Goal: Check status: Check status

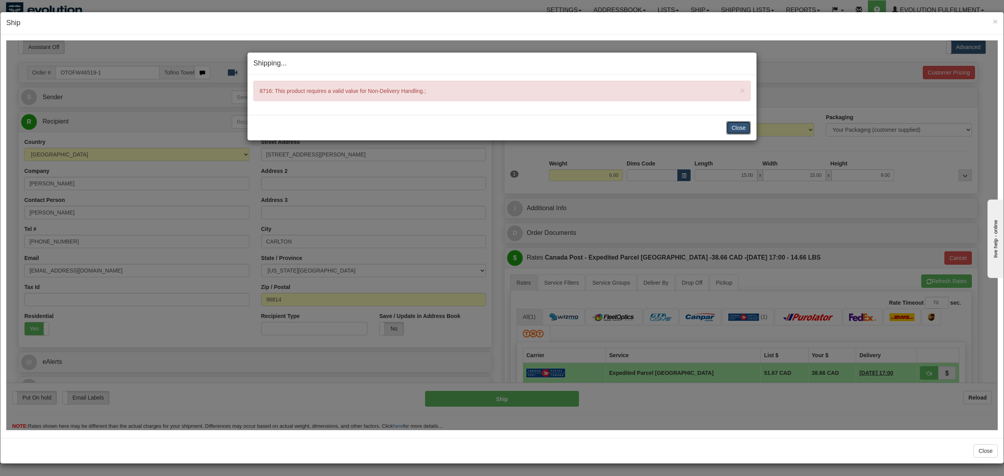
click at [734, 126] on button "Close" at bounding box center [738, 127] width 24 height 13
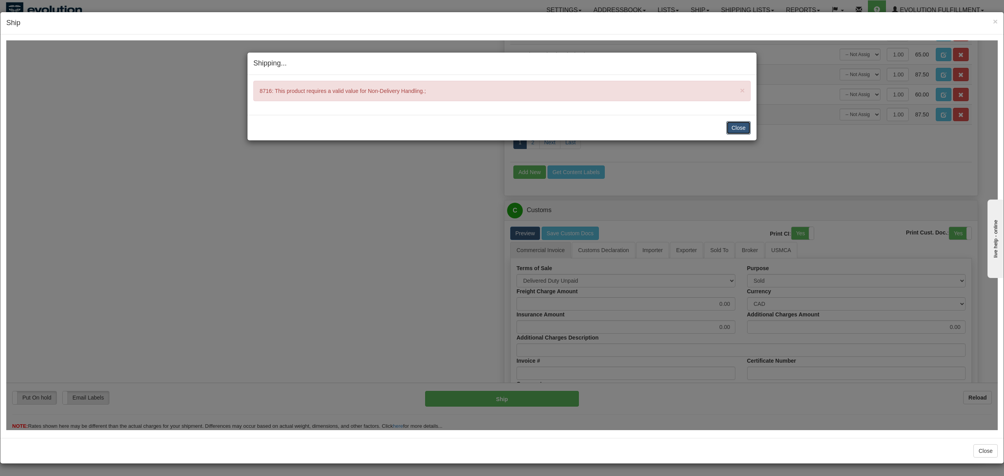
scroll to position [520, 0]
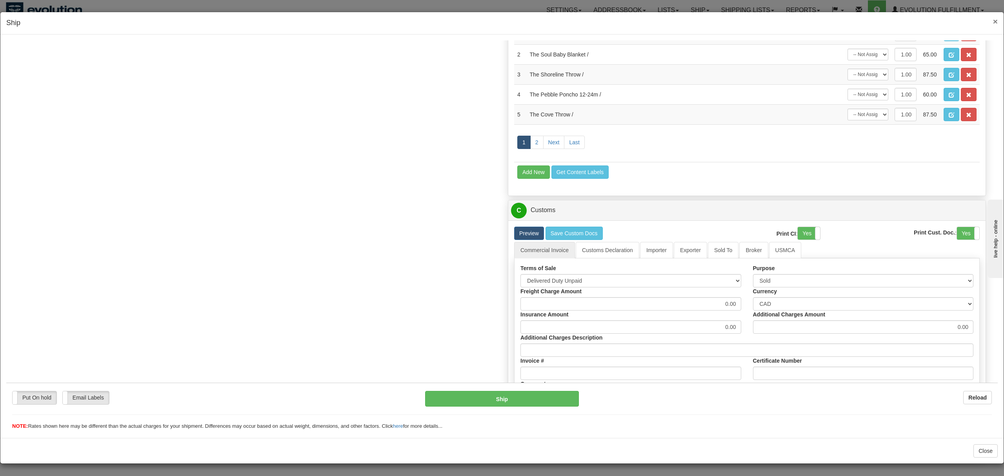
click at [994, 18] on span "×" at bounding box center [995, 21] width 5 height 9
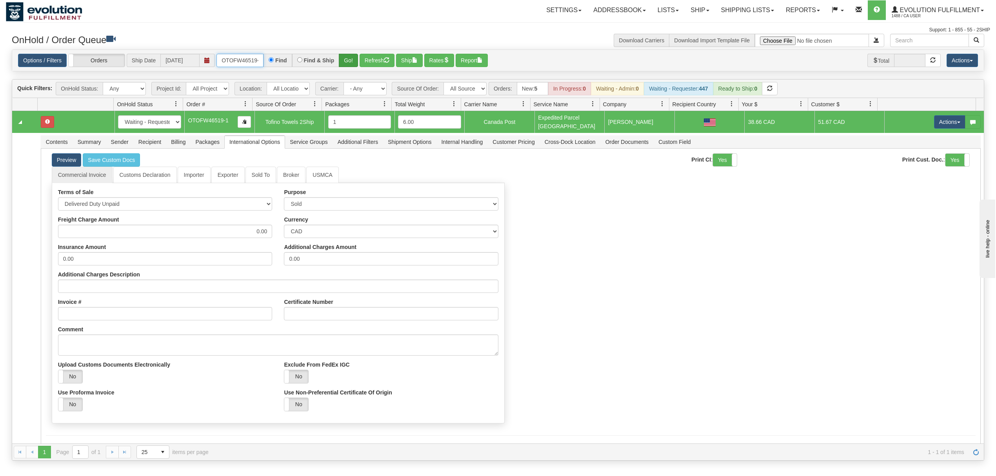
scroll to position [0, 4]
drag, startPoint x: 220, startPoint y: 62, endPoint x: 342, endPoint y: 62, distance: 121.9
click at [342, 62] on div "OTOFW46519-1 Find Find & Ship Go!" at bounding box center [287, 60] width 142 height 13
type input "1224"
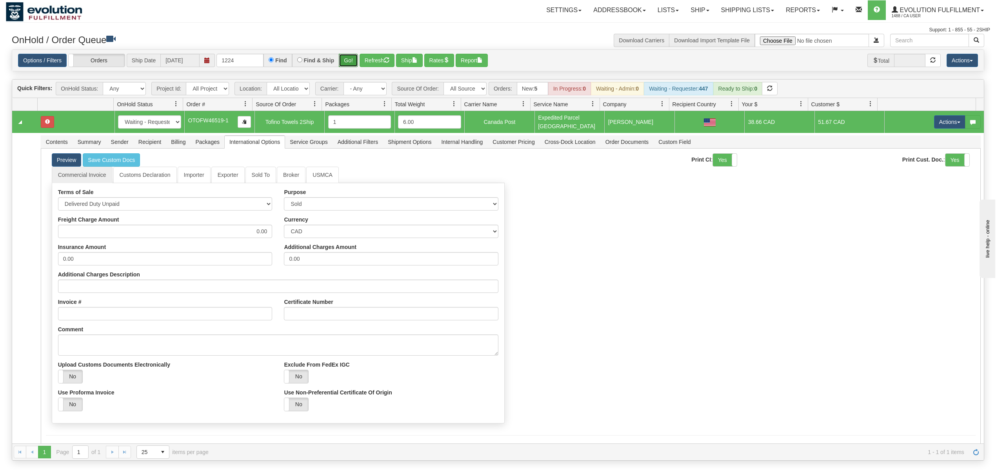
click at [353, 65] on button "Go!" at bounding box center [348, 60] width 19 height 13
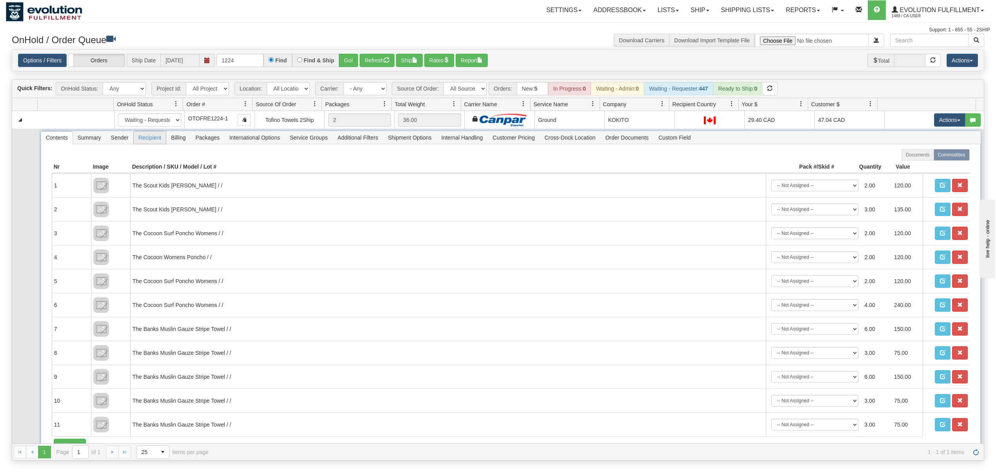
click at [156, 140] on span "Recipient" at bounding box center [150, 137] width 32 height 13
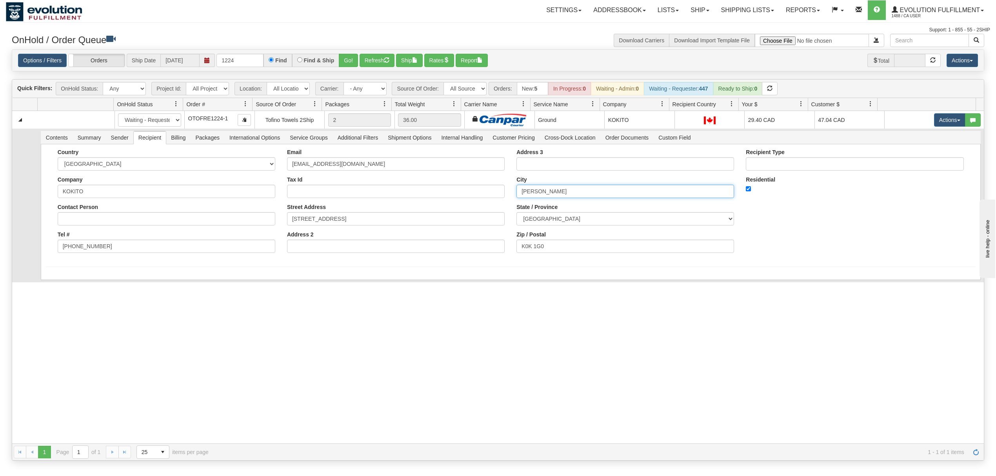
drag, startPoint x: 595, startPoint y: 192, endPoint x: 397, endPoint y: 202, distance: 197.9
click at [397, 202] on div "Country AFGHANISTAN ALAND ISLANDS ALBANIA ALGERIA AMERICAN SAMOA ANDORRA ANGOLA…" at bounding box center [511, 204] width 930 height 110
type input "b"
type input "BLOOMFIELD"
click at [75, 282] on div "Country AFGHANISTAN ALAND ISLANDS ALBANIA ALGERIA AMERICAN SAMOA ANDORRA ANGOLA…" at bounding box center [511, 218] width 940 height 149
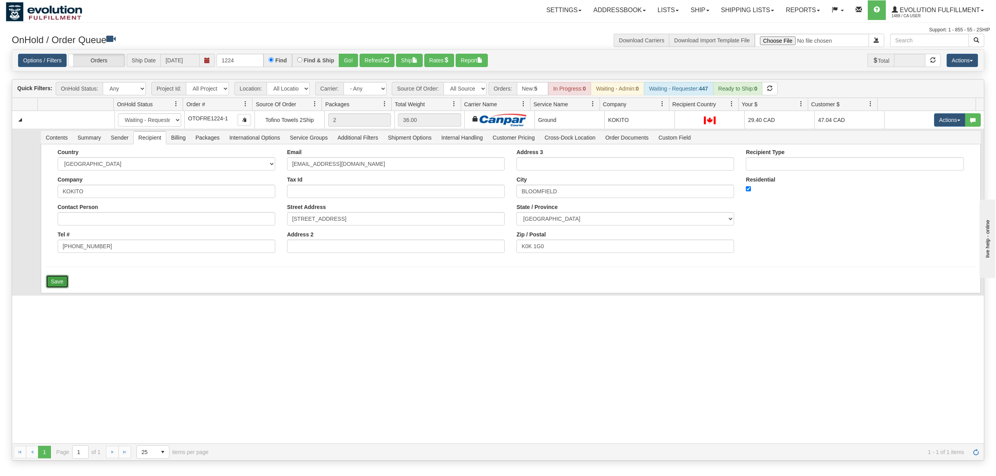
click at [48, 282] on button "Save" at bounding box center [57, 281] width 23 height 13
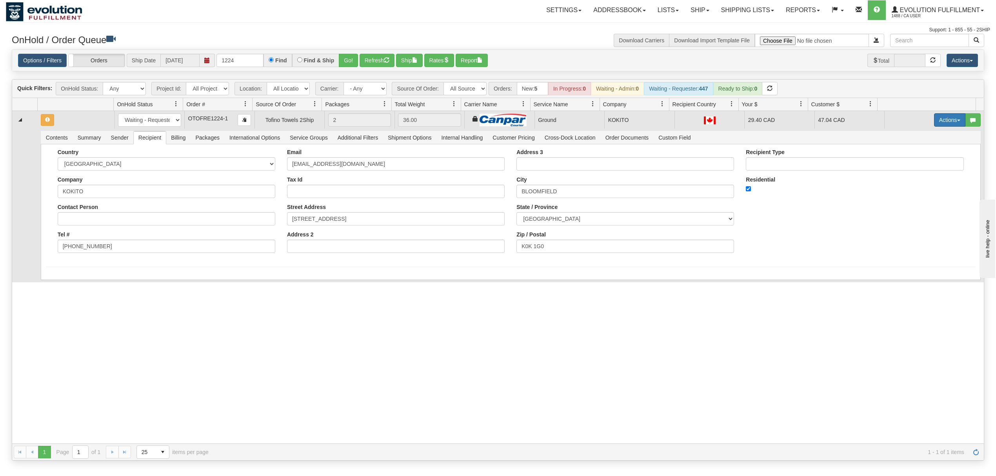
click at [943, 120] on button "Actions" at bounding box center [949, 119] width 31 height 13
click at [928, 160] on link "Rate All Services" at bounding box center [933, 155] width 63 height 10
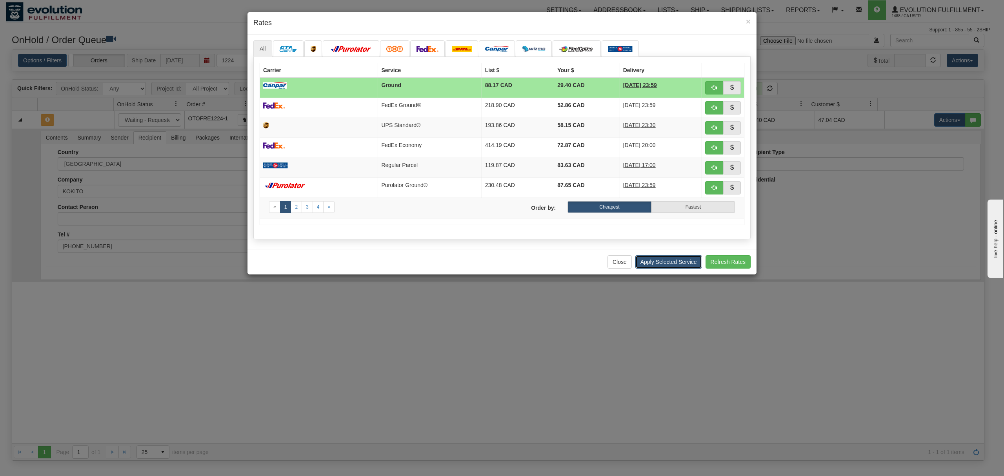
click at [676, 267] on button "Apply Selected Service" at bounding box center [668, 261] width 67 height 13
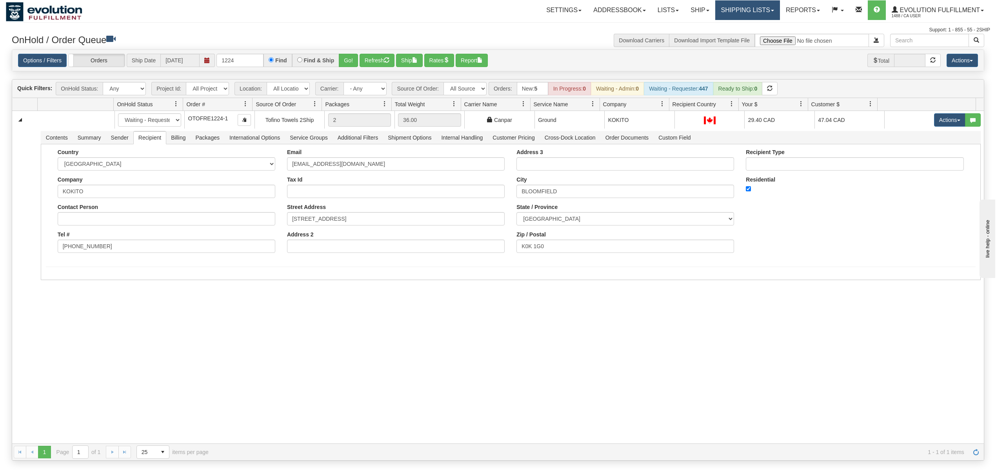
click at [742, 5] on link "Shipping lists" at bounding box center [747, 10] width 65 height 20
click at [732, 40] on span "Search Shipment History" at bounding box center [741, 38] width 61 height 6
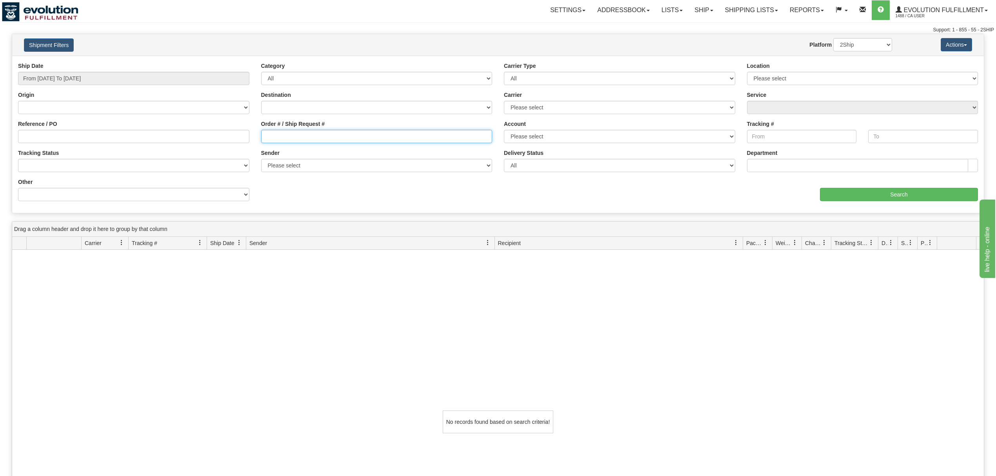
click at [336, 134] on input "Order # / Ship Request #" at bounding box center [376, 136] width 231 height 13
type input "23358"
click at [870, 197] on input "Search" at bounding box center [899, 194] width 158 height 13
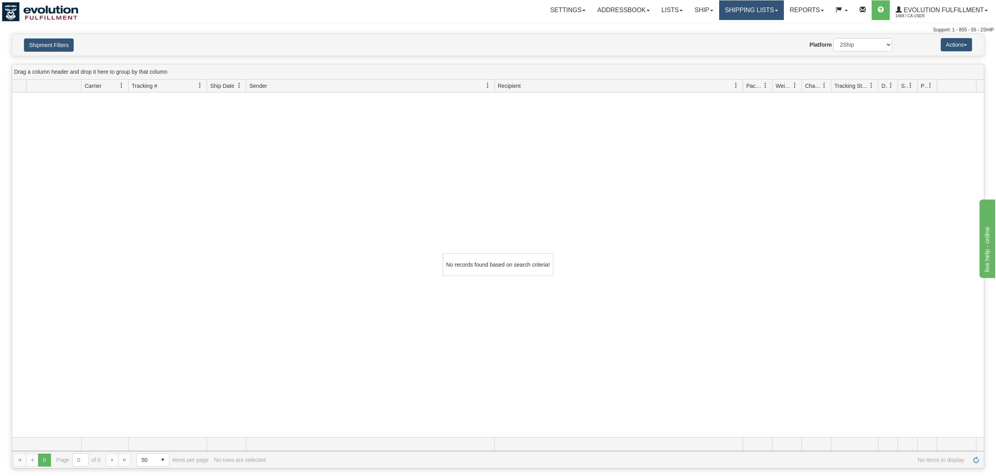
click at [747, 13] on link "Shipping lists" at bounding box center [751, 10] width 65 height 20
click at [739, 36] on span "Search Shipment History" at bounding box center [745, 38] width 61 height 6
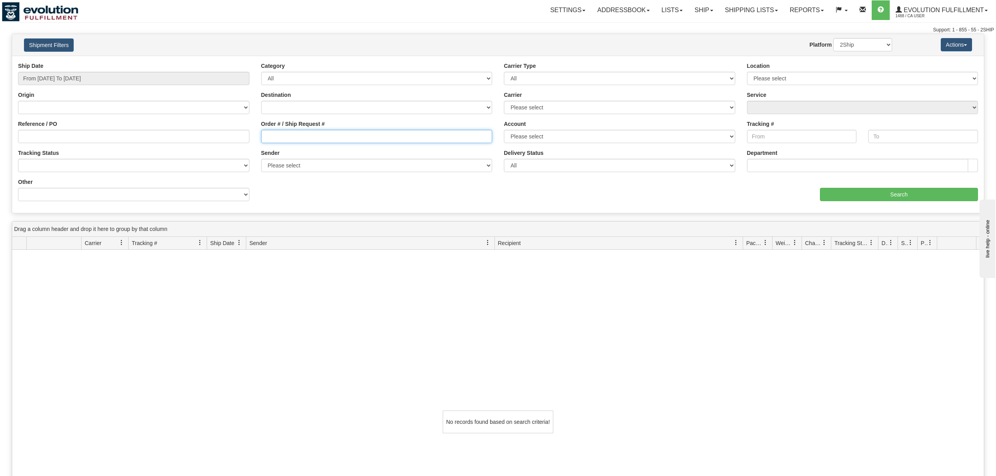
click at [289, 137] on input "Order # / Ship Request #" at bounding box center [376, 136] width 231 height 13
click at [950, 194] on input "Search" at bounding box center [899, 194] width 158 height 13
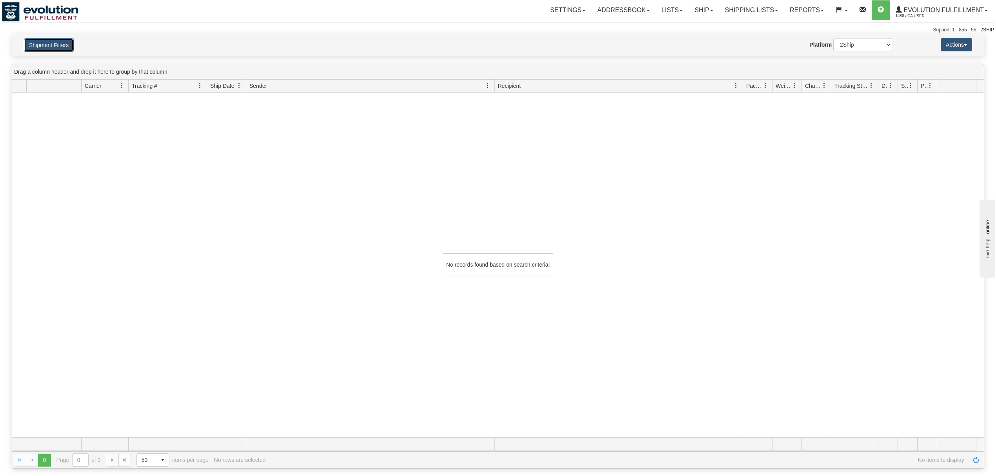
click at [38, 42] on button "Shipment Filters" at bounding box center [49, 44] width 50 height 13
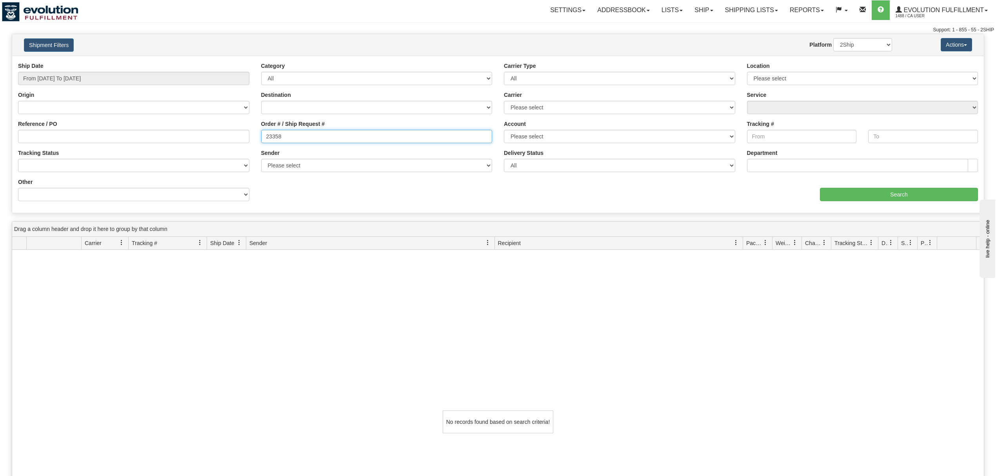
drag, startPoint x: 289, startPoint y: 134, endPoint x: 246, endPoint y: 140, distance: 43.5
click at [246, 62] on div "Reference / PO Order # / Ship Request # 23358 Account Please select CanadaPost …" at bounding box center [498, 62] width 972 height 0
drag, startPoint x: 283, startPoint y: 140, endPoint x: 256, endPoint y: 143, distance: 26.8
click at [256, 143] on div "Order # / Ship Request # OSWL1323358" at bounding box center [376, 134] width 243 height 29
type input "1323358"
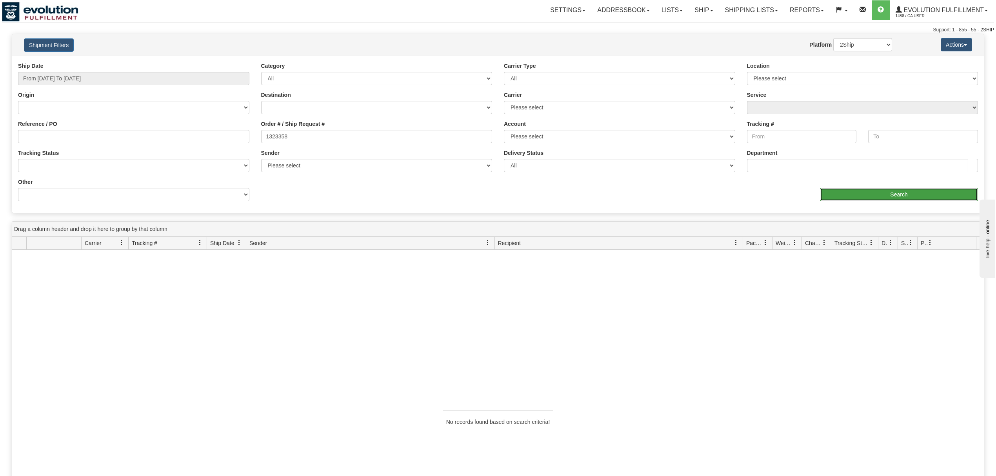
click at [857, 191] on input "Search" at bounding box center [899, 194] width 158 height 13
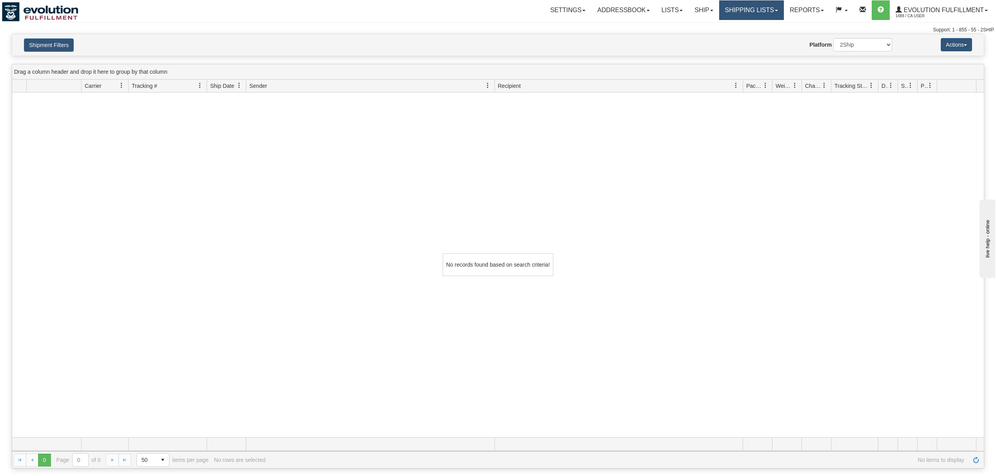
click at [748, 16] on link "Shipping lists" at bounding box center [751, 10] width 65 height 20
click at [739, 29] on span "Current Shipments" at bounding box center [738, 27] width 46 height 6
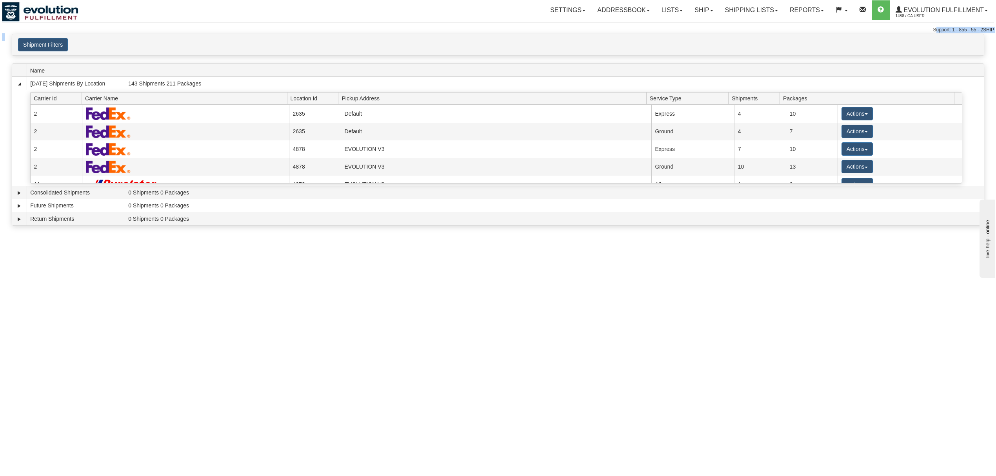
click at [35, 36] on div "Toggle navigation Settings Shipping Preferences Fields Preferences New Recipien…" at bounding box center [498, 238] width 996 height 476
click at [35, 40] on button "Shipment Filters" at bounding box center [43, 44] width 50 height 13
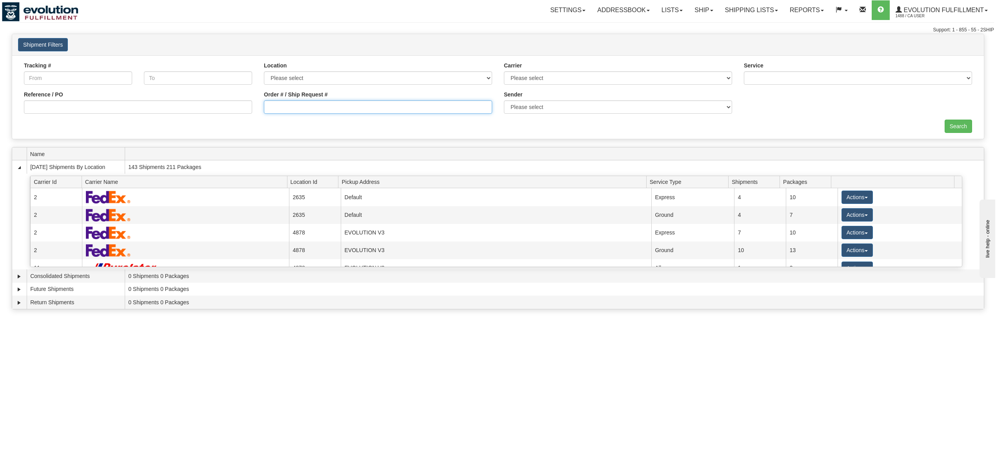
click at [365, 109] on input "Order # / Ship Request #" at bounding box center [378, 106] width 228 height 13
drag, startPoint x: 284, startPoint y: 107, endPoint x: 249, endPoint y: 107, distance: 35.7
click at [249, 62] on div "Reference / PO Order # / Ship Request # OSWL1323358 Sender Please select Evolut…" at bounding box center [498, 62] width 960 height 0
type input "1323358"
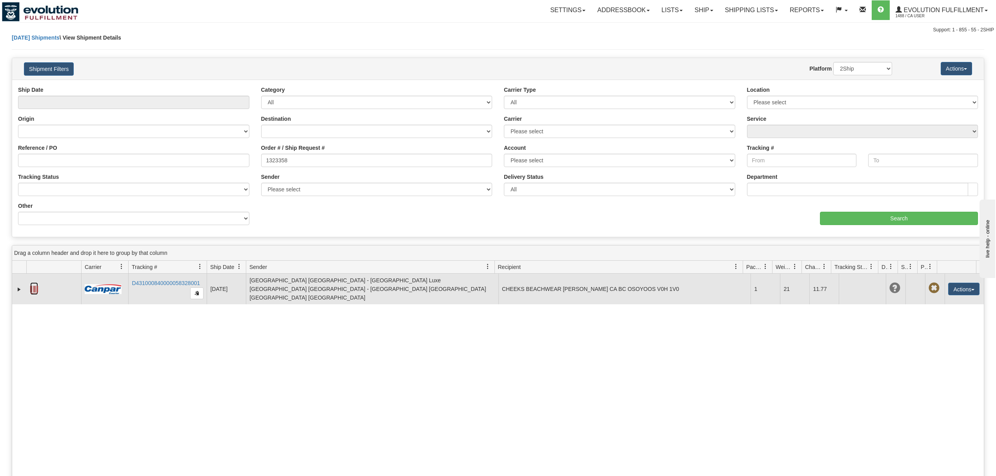
click at [35, 283] on link at bounding box center [34, 288] width 8 height 13
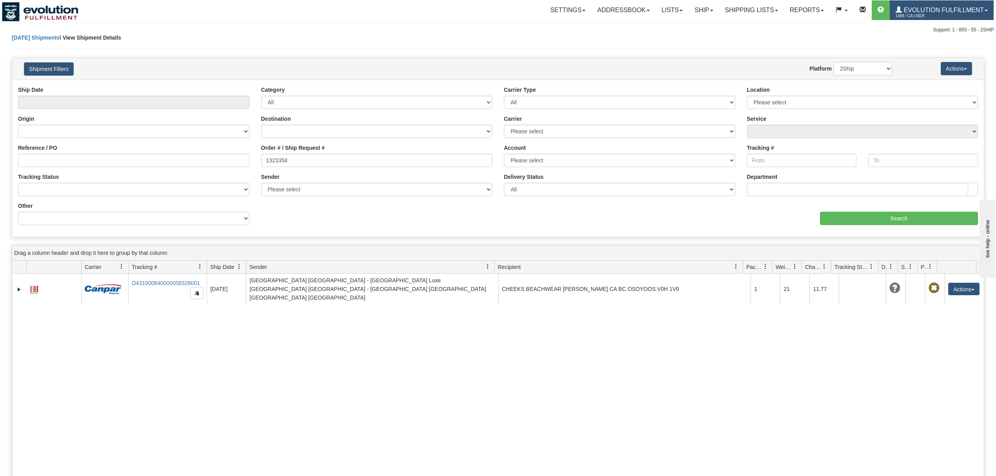
click at [921, 9] on span "Evolution Fulfillment" at bounding box center [943, 10] width 82 height 7
click at [946, 46] on span "LOG OUT" at bounding box center [941, 48] width 25 height 6
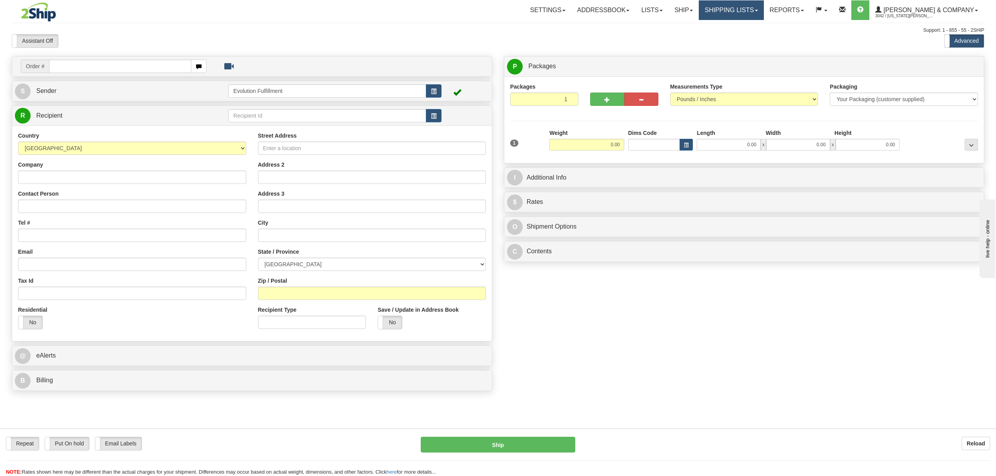
click at [763, 16] on link "Shipping lists" at bounding box center [731, 10] width 65 height 20
click at [752, 38] on span "Search Shipment History" at bounding box center [725, 38] width 61 height 6
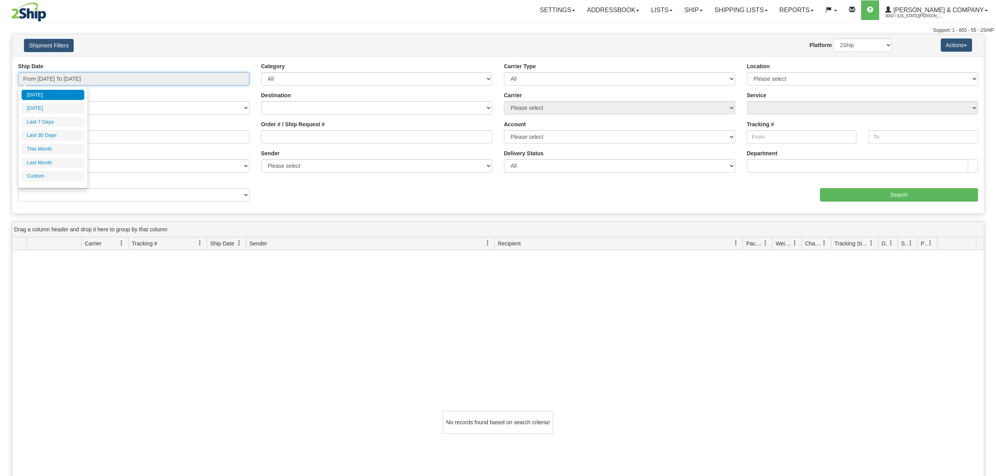
click at [71, 77] on input "From [DATE] To [DATE]" at bounding box center [133, 78] width 231 height 13
click at [56, 124] on li "Last 7 Days" at bounding box center [53, 122] width 63 height 11
type input "From [DATE] To [DATE]"
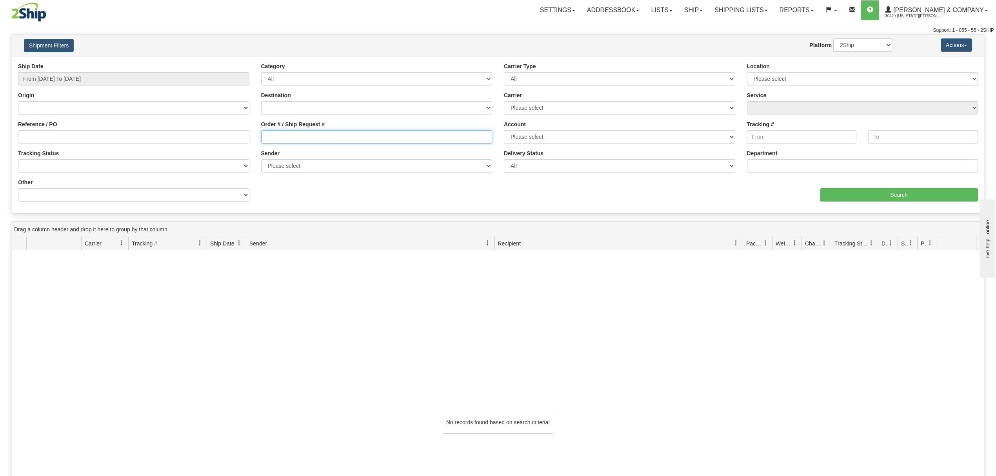
click at [265, 132] on input "Order # / Ship Request #" at bounding box center [376, 136] width 231 height 13
type input "2527"
